Goal: Transaction & Acquisition: Subscribe to service/newsletter

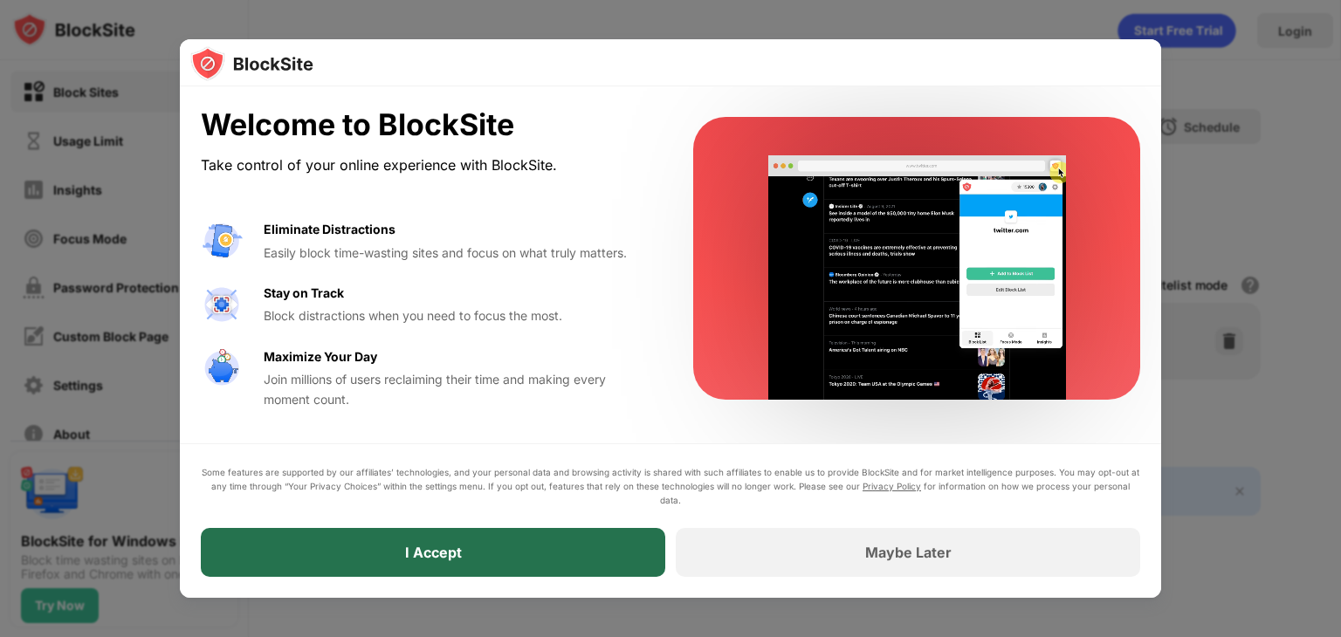
click at [513, 546] on div "I Accept" at bounding box center [433, 552] width 464 height 49
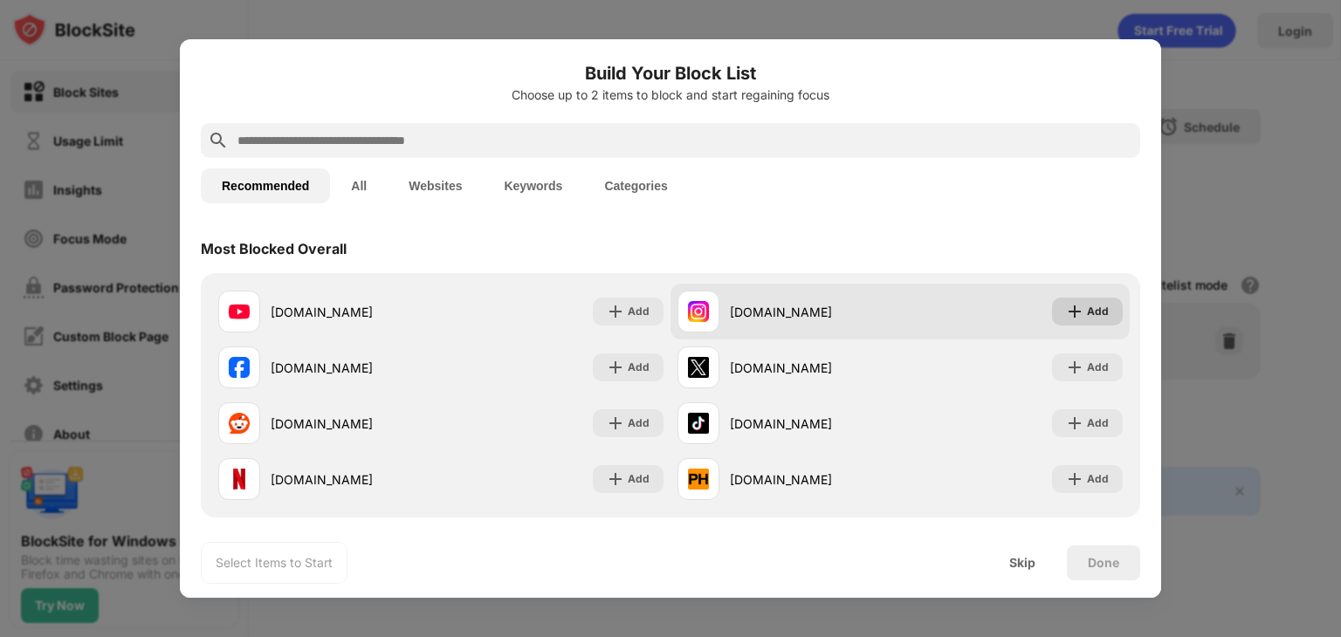
click at [1087, 305] on div "Add" at bounding box center [1098, 311] width 22 height 17
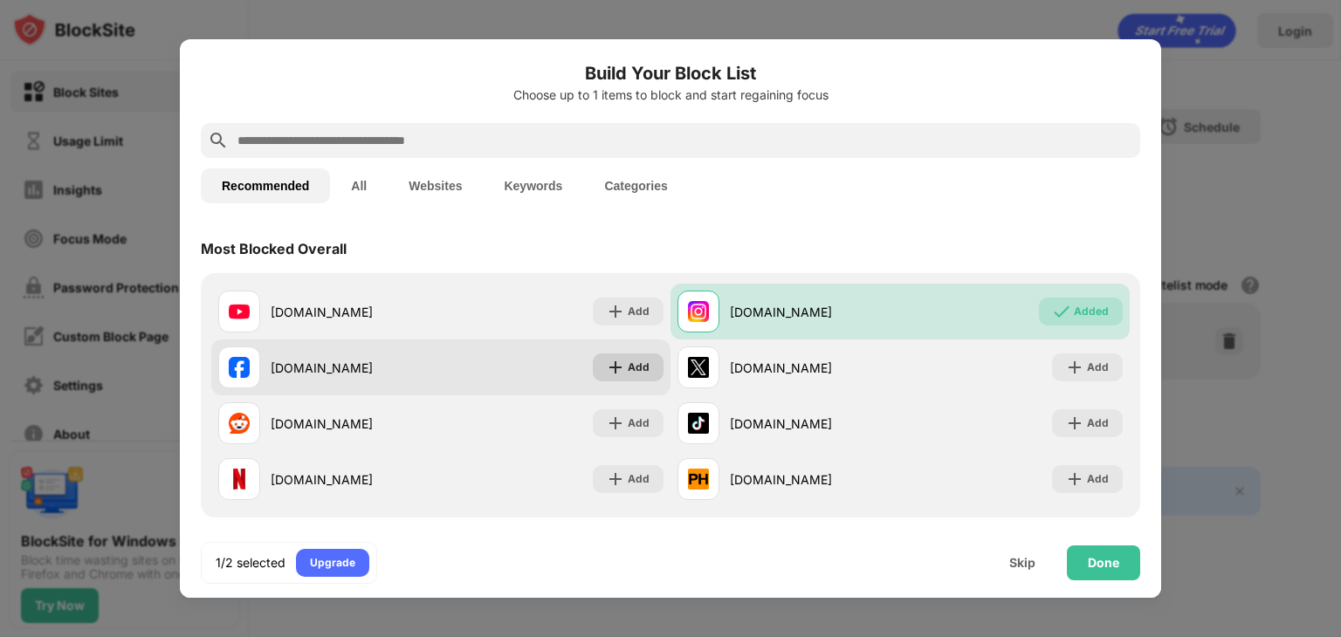
click at [649, 371] on div "Add" at bounding box center [628, 367] width 71 height 28
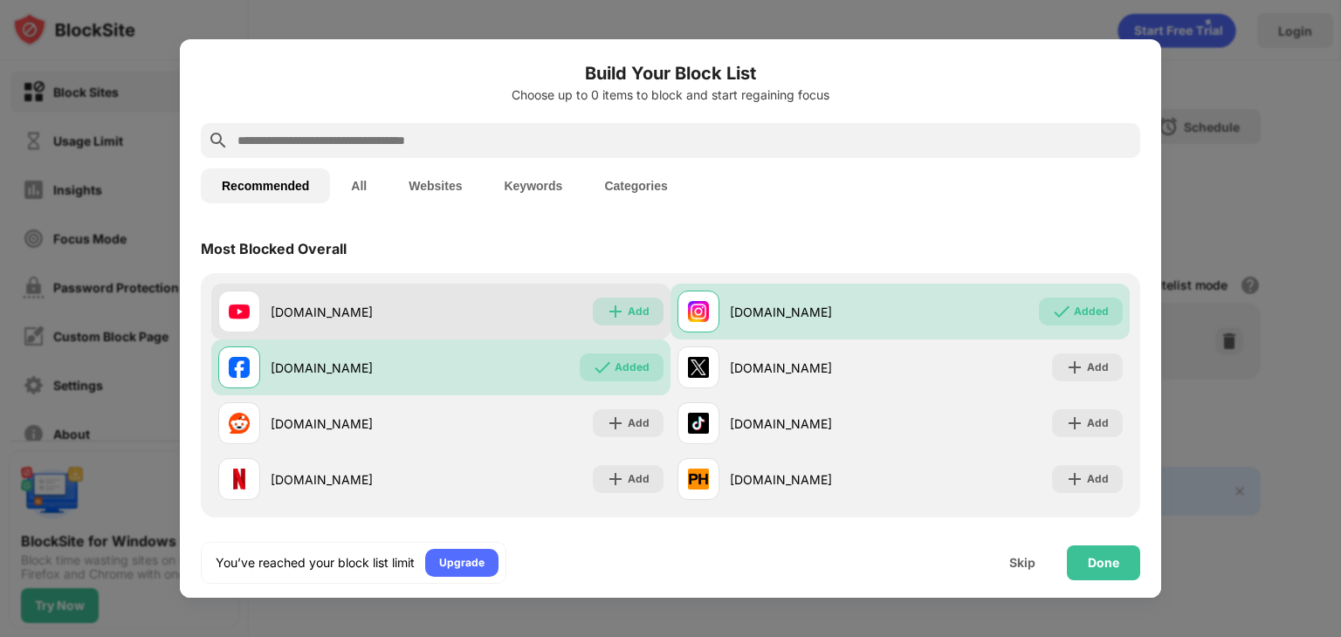
click at [628, 312] on div "Add" at bounding box center [639, 311] width 22 height 17
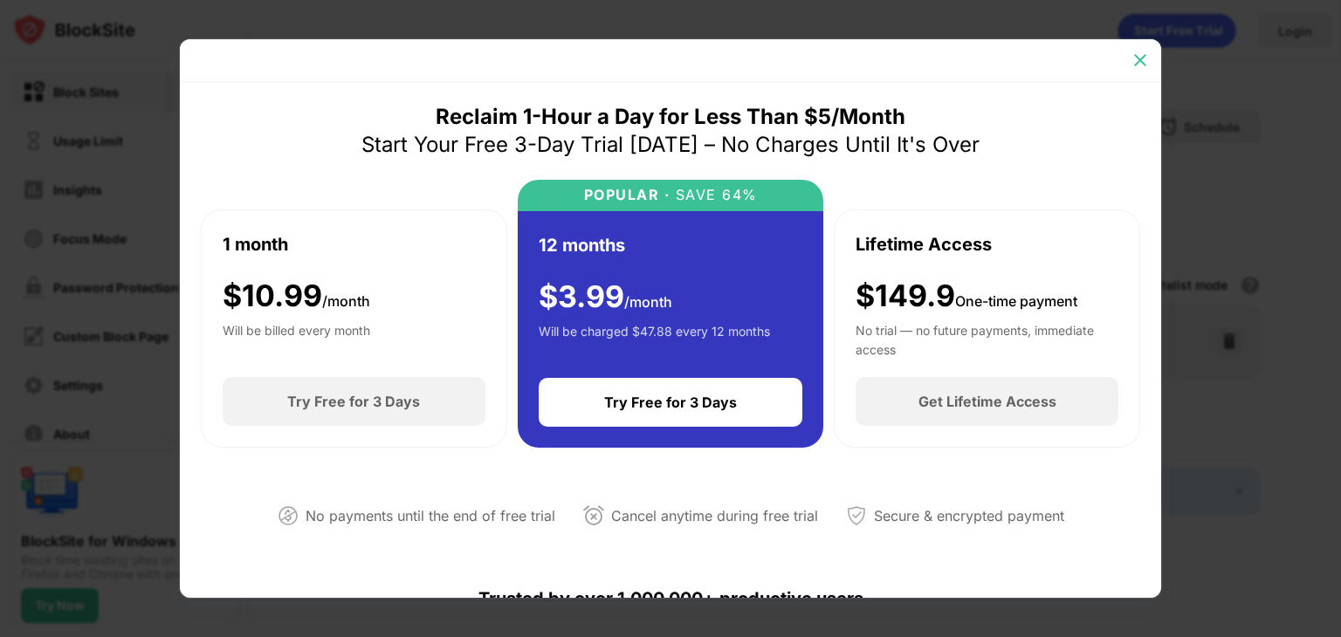
click at [1139, 57] on img at bounding box center [1139, 59] width 17 height 17
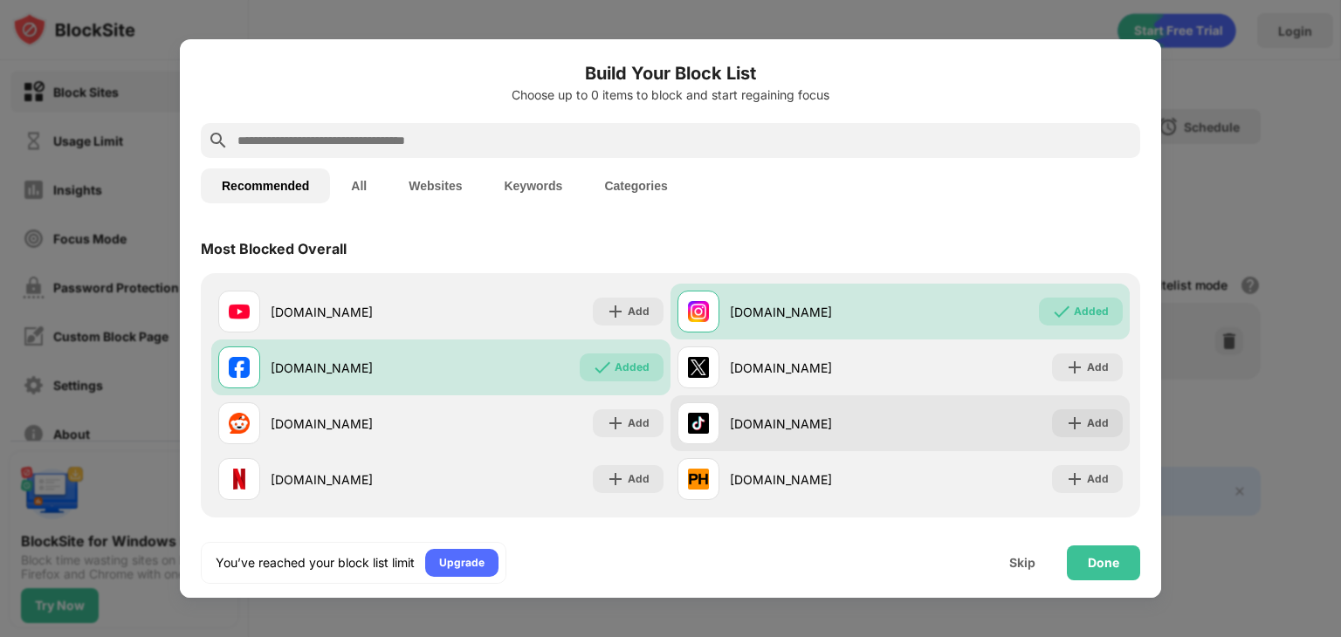
scroll to position [175, 0]
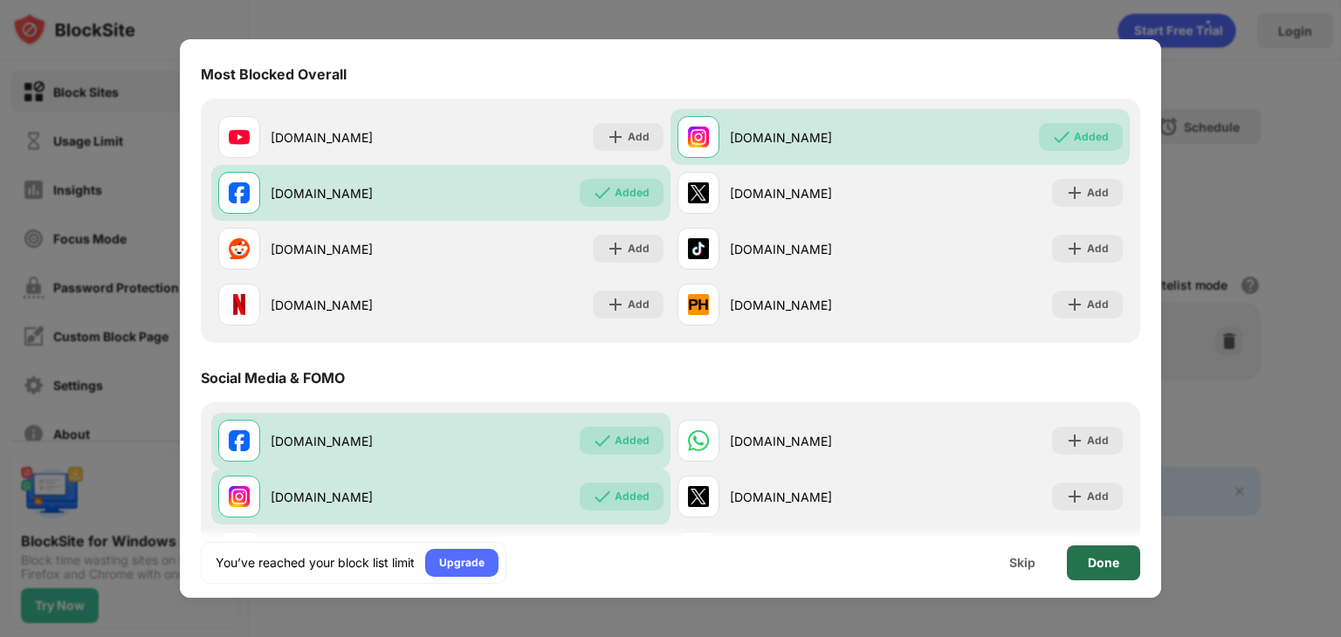
click at [1122, 563] on div "Done" at bounding box center [1103, 563] width 73 height 35
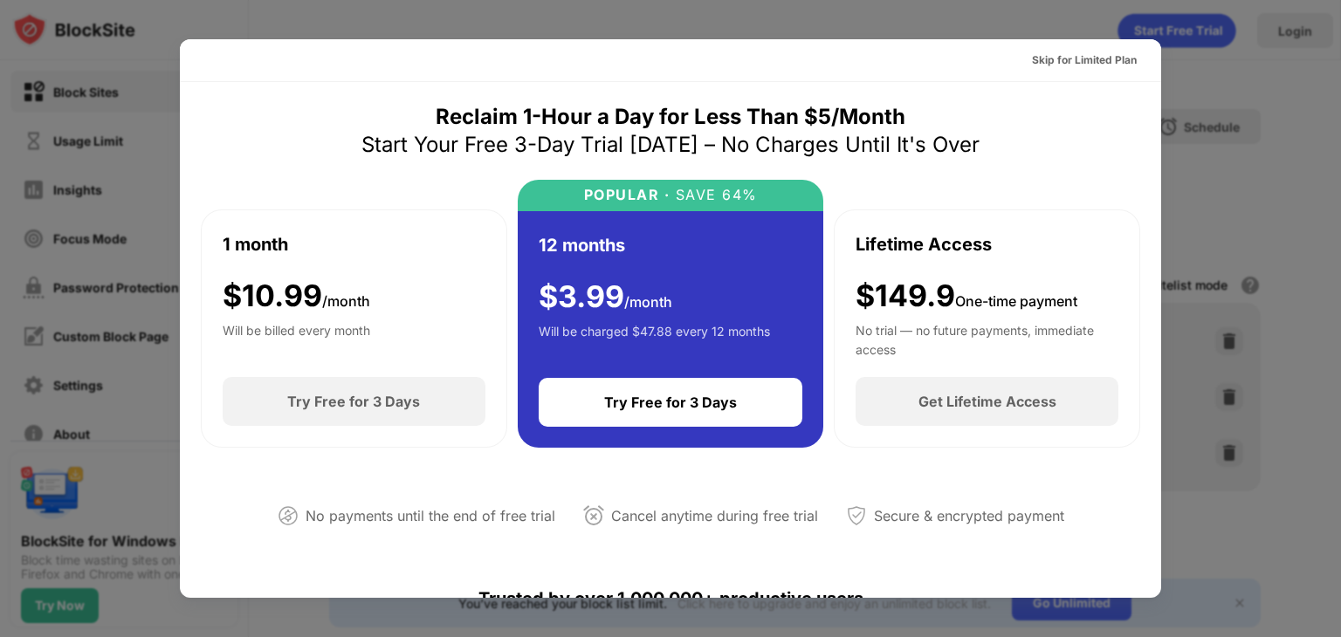
click at [1243, 334] on div at bounding box center [670, 318] width 1341 height 637
click at [1331, 158] on div at bounding box center [670, 318] width 1341 height 637
drag, startPoint x: 128, startPoint y: 134, endPoint x: 464, endPoint y: 249, distance: 355.2
click at [127, 134] on div at bounding box center [670, 318] width 1341 height 637
click at [729, 467] on div "Reclaim 1-Hour a Day for Less Than $5/Month Start Your Free 3-Day Trial Today –…" at bounding box center [670, 330] width 939 height 454
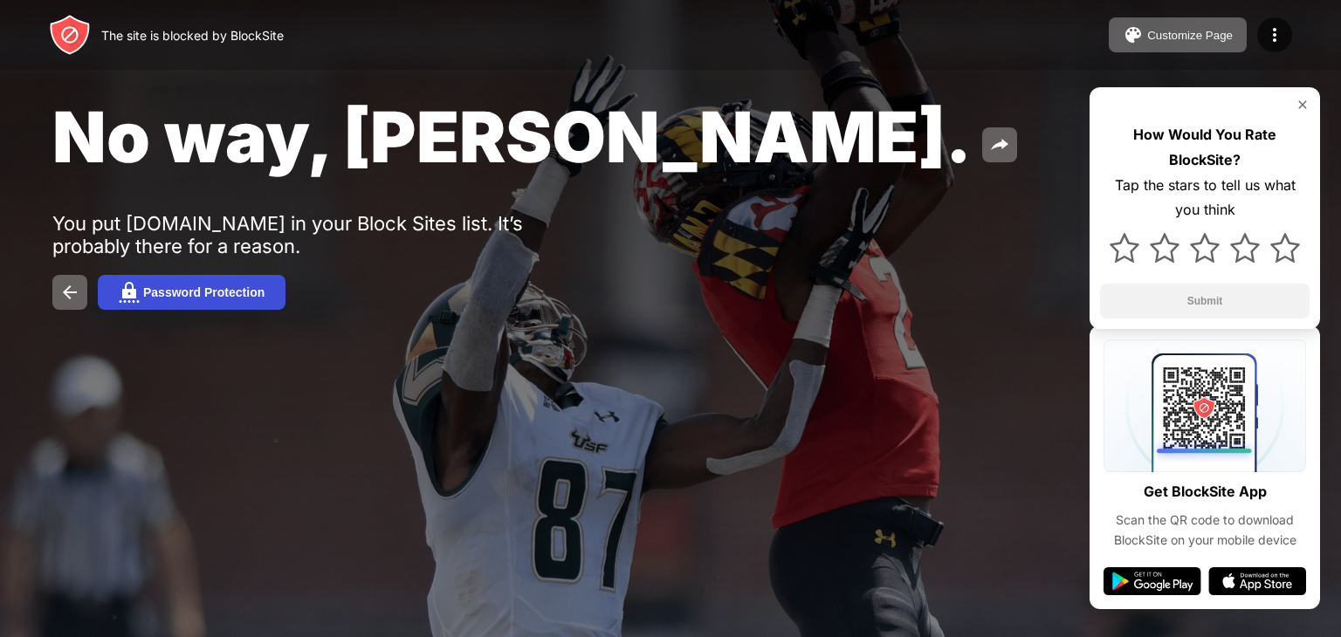
click at [251, 294] on div "Password Protection" at bounding box center [203, 292] width 121 height 14
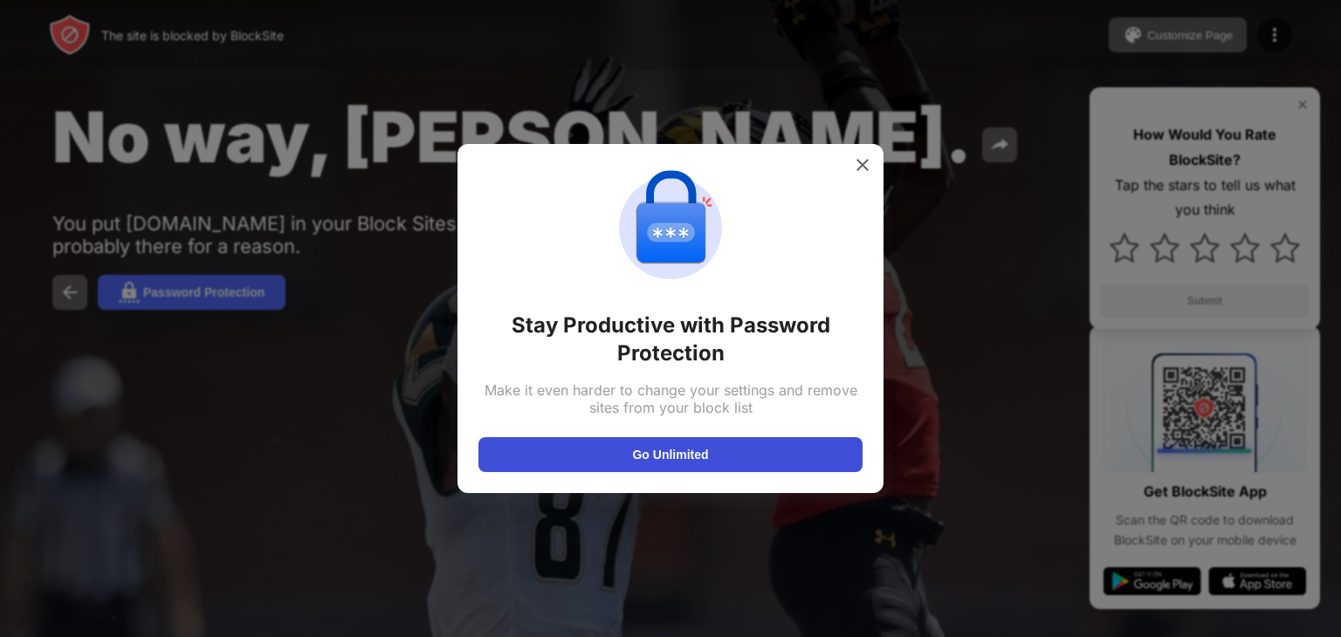
click at [634, 459] on button "Go Unlimited" at bounding box center [670, 454] width 384 height 35
